Goal: Transaction & Acquisition: Purchase product/service

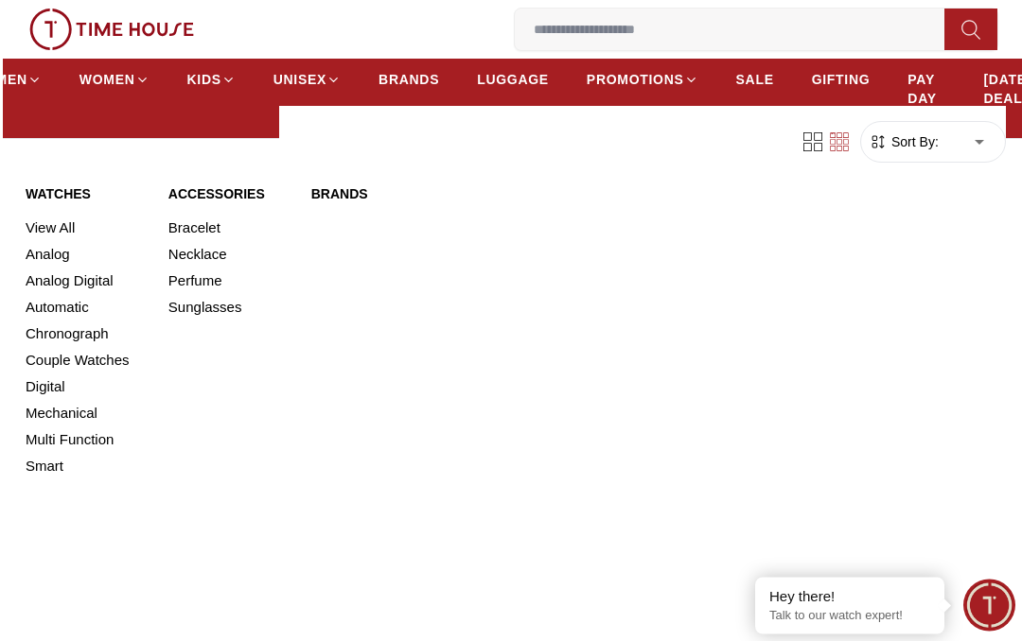
scroll to position [698, 0]
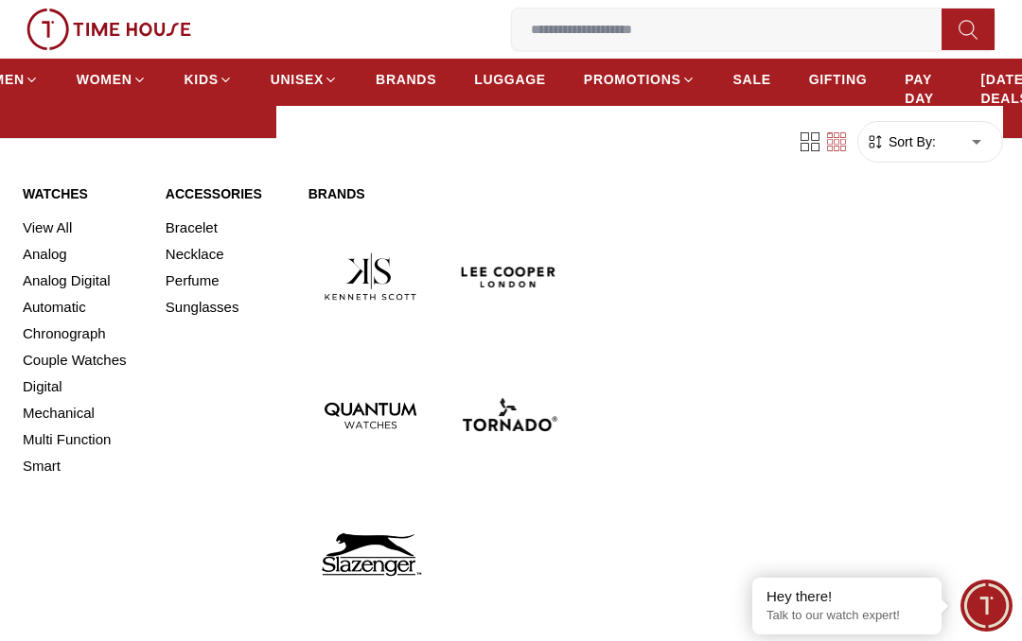
click at [58, 413] on link "Mechanical" at bounding box center [83, 413] width 120 height 26
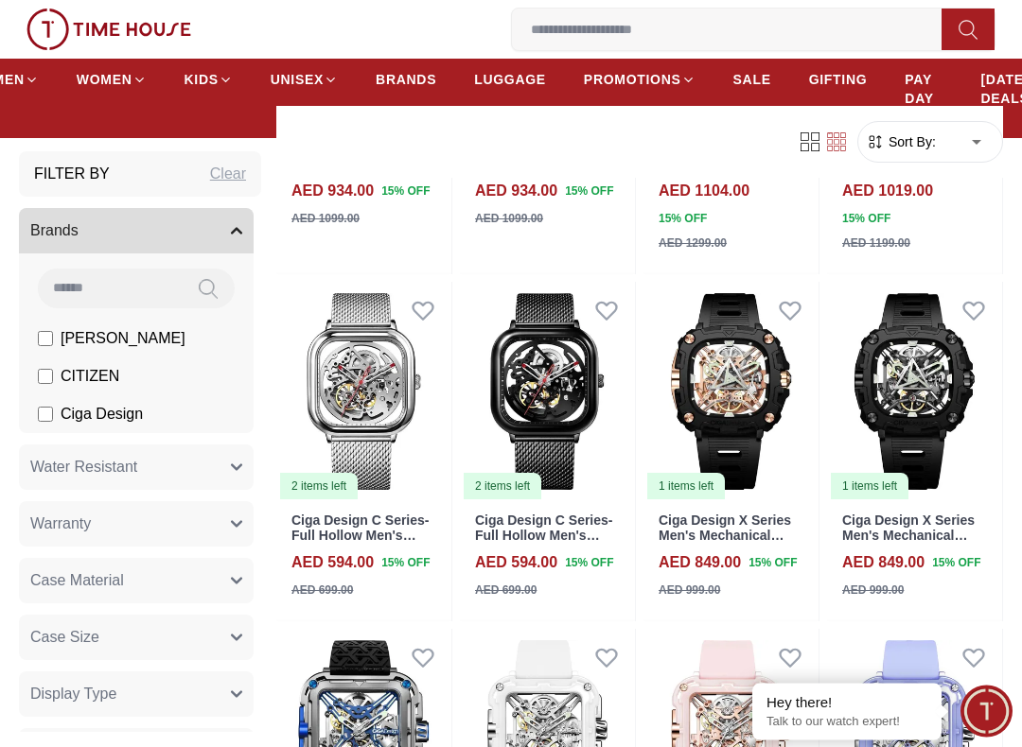
scroll to position [823, 0]
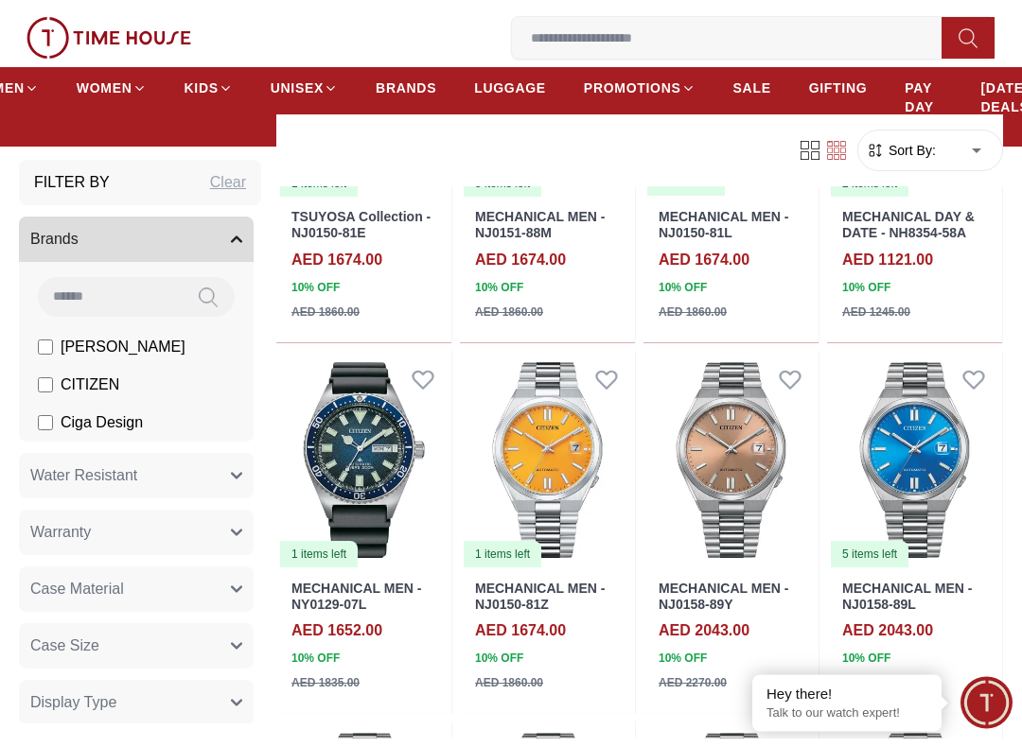
scroll to position [392, 0]
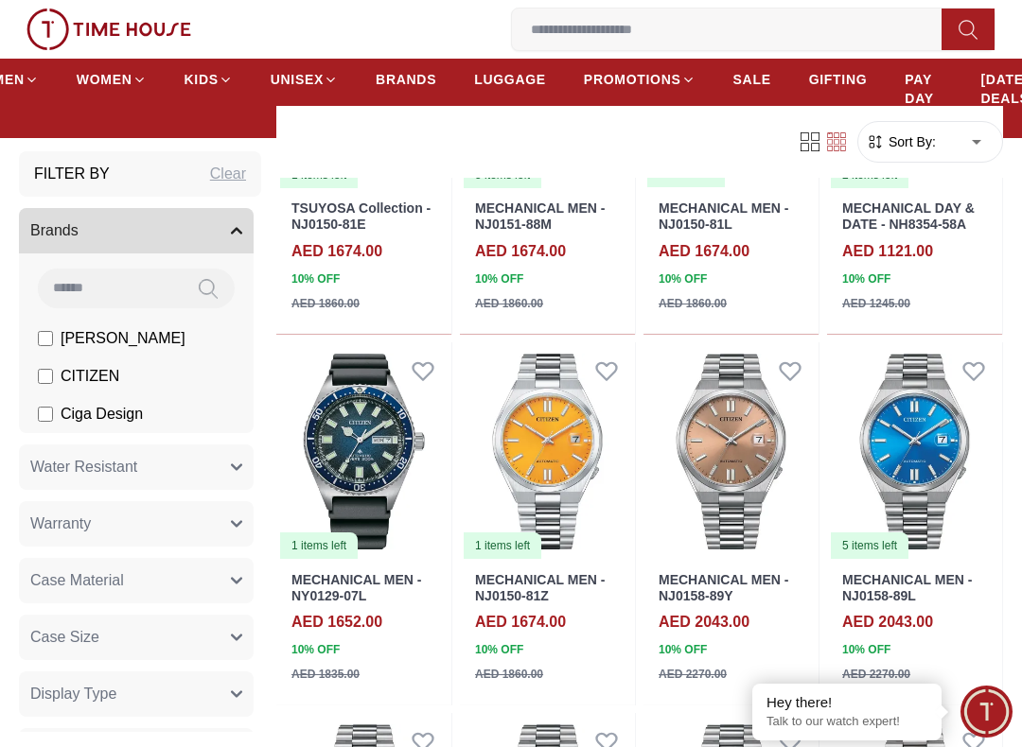
click at [521, 572] on link "MECHANICAL MEN - NJ0150-81Z" at bounding box center [540, 587] width 130 height 31
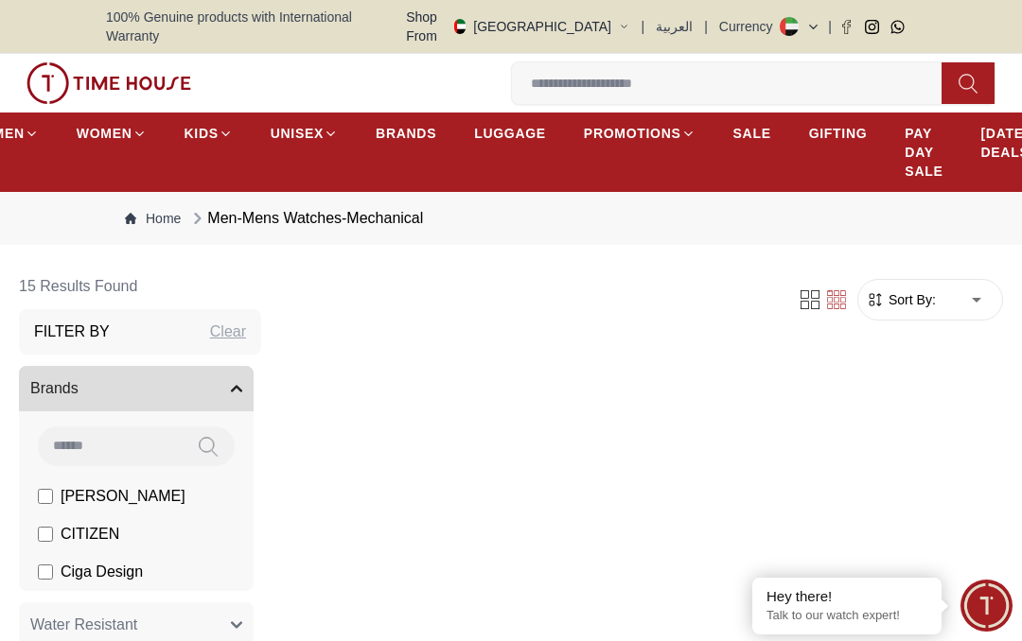
scroll to position [648, 0]
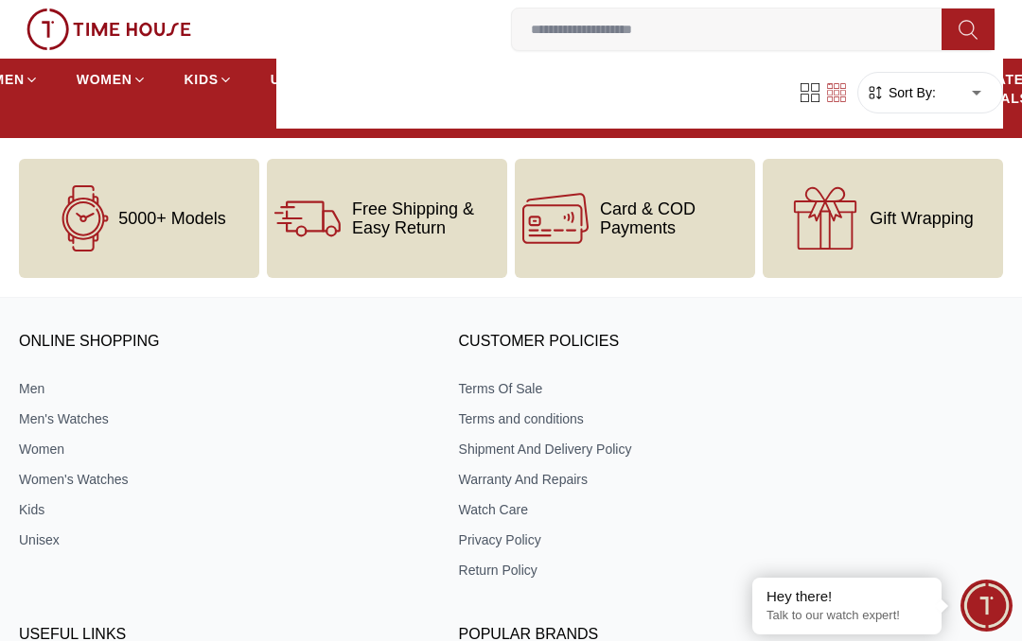
scroll to position [729, 0]
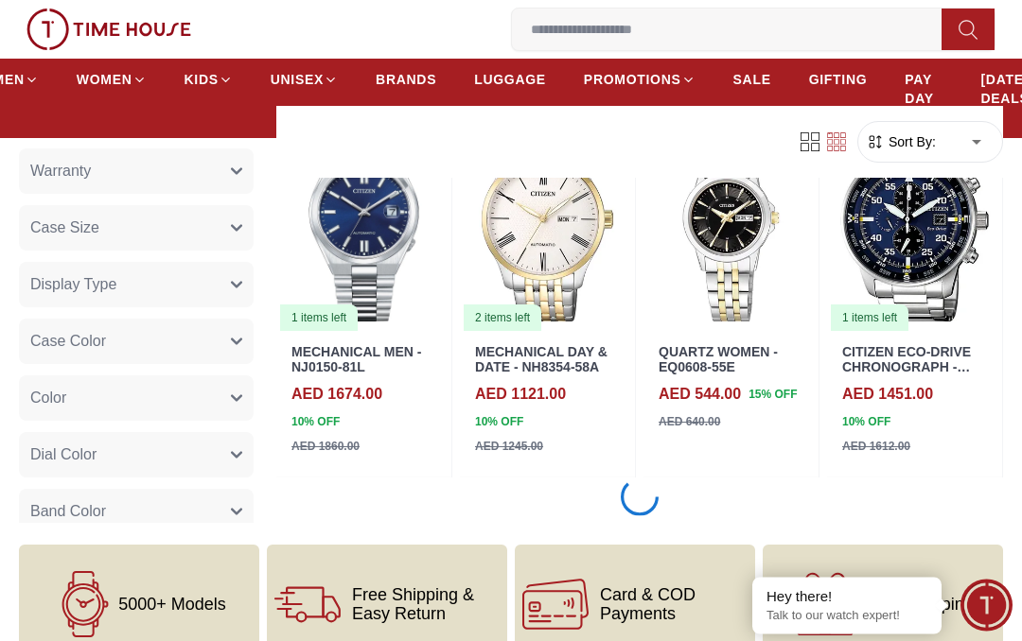
scroll to position [2240, 0]
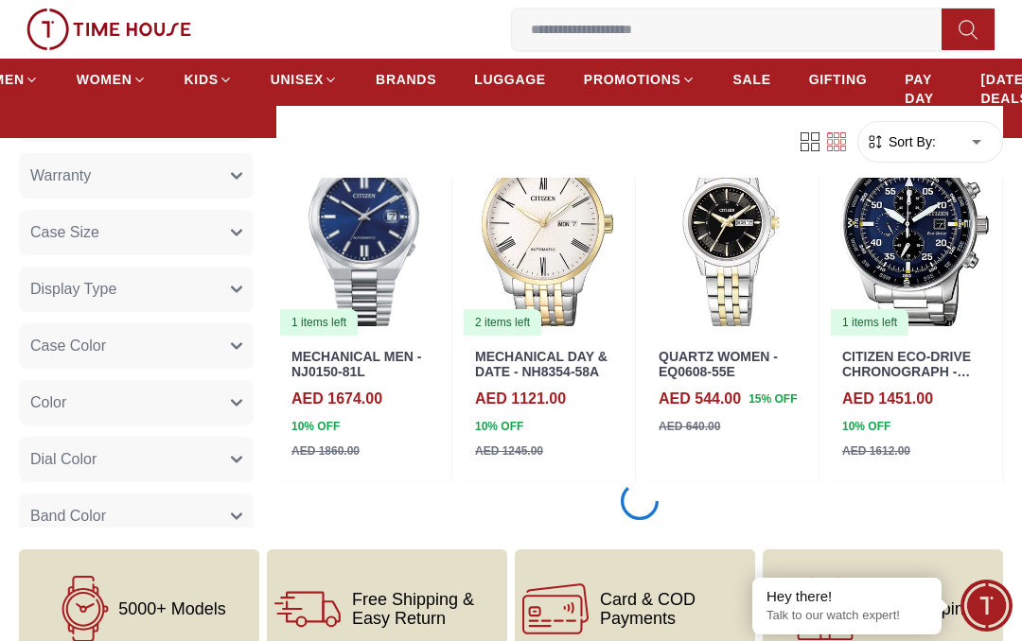
click at [923, 300] on img at bounding box center [914, 228] width 175 height 218
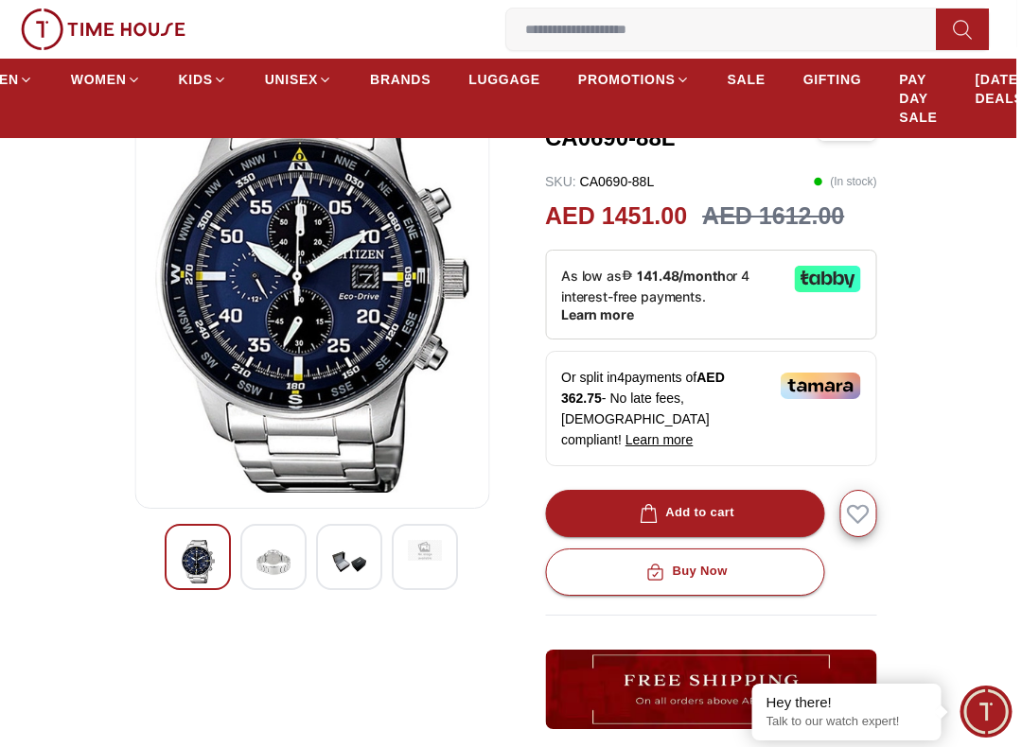
scroll to position [197, 5]
